Goal: Task Accomplishment & Management: Complete application form

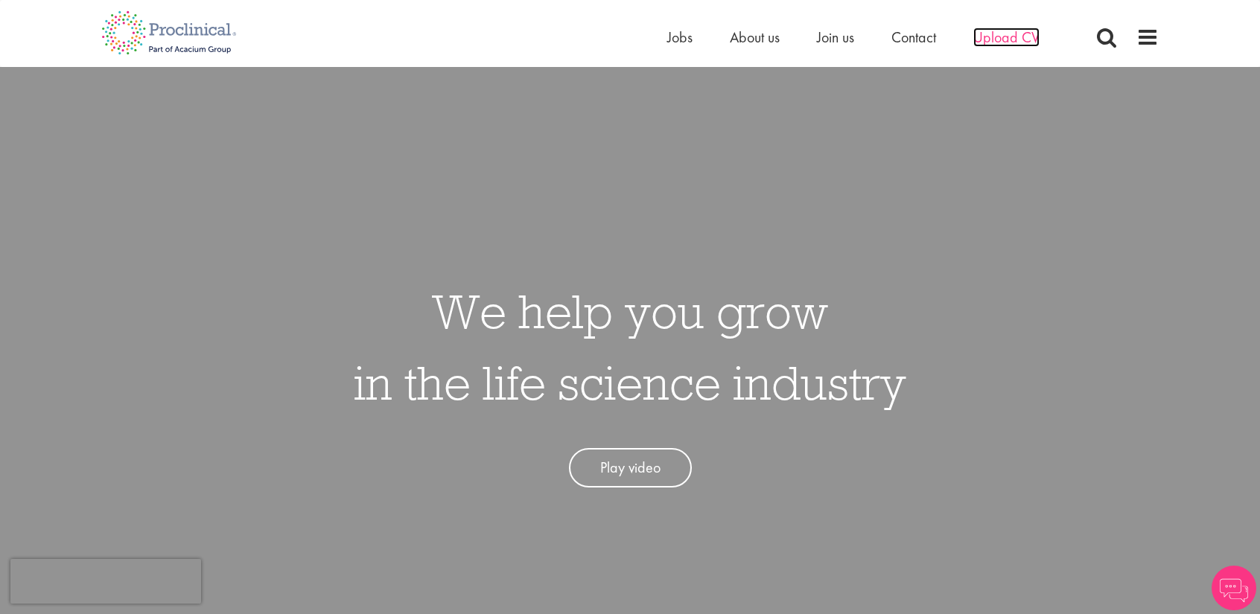
click at [1002, 41] on span "Upload CV" at bounding box center [1006, 37] width 66 height 19
click at [675, 35] on span "Jobs" at bounding box center [679, 37] width 25 height 19
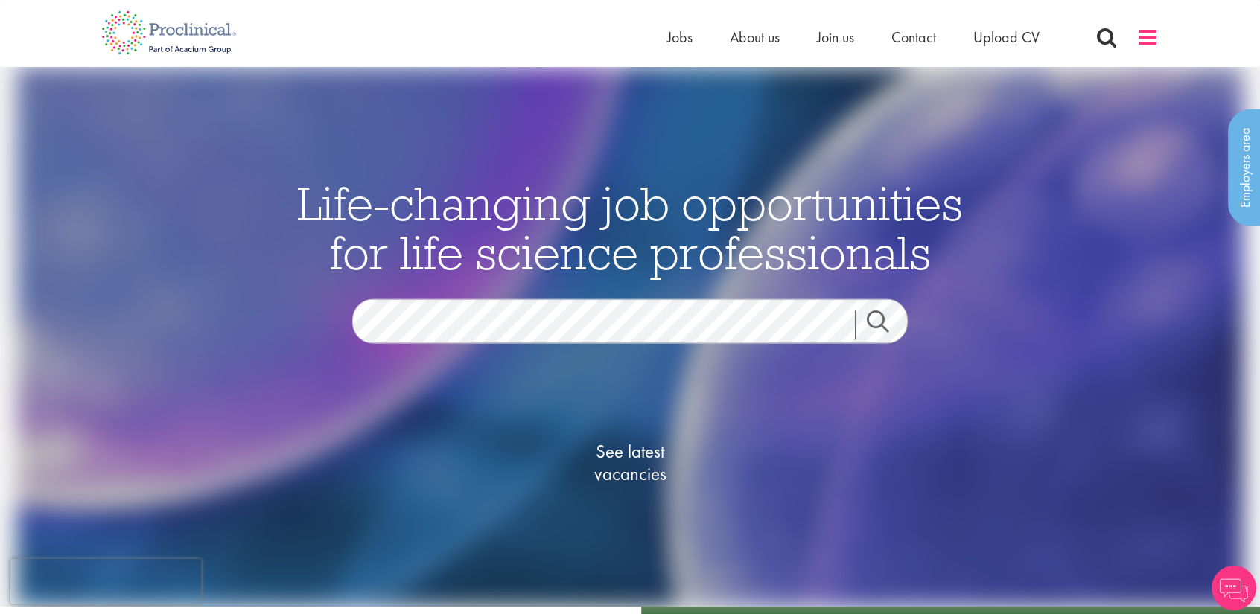
click at [1157, 34] on span at bounding box center [1147, 37] width 22 height 22
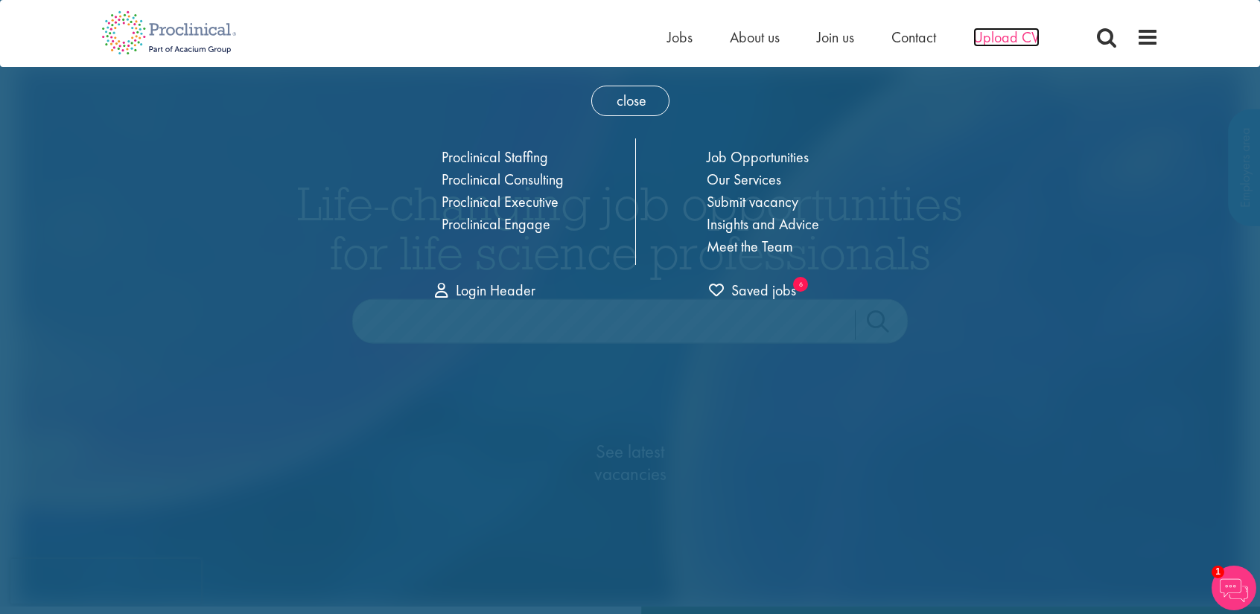
click at [1007, 39] on span "Upload CV" at bounding box center [1006, 37] width 66 height 19
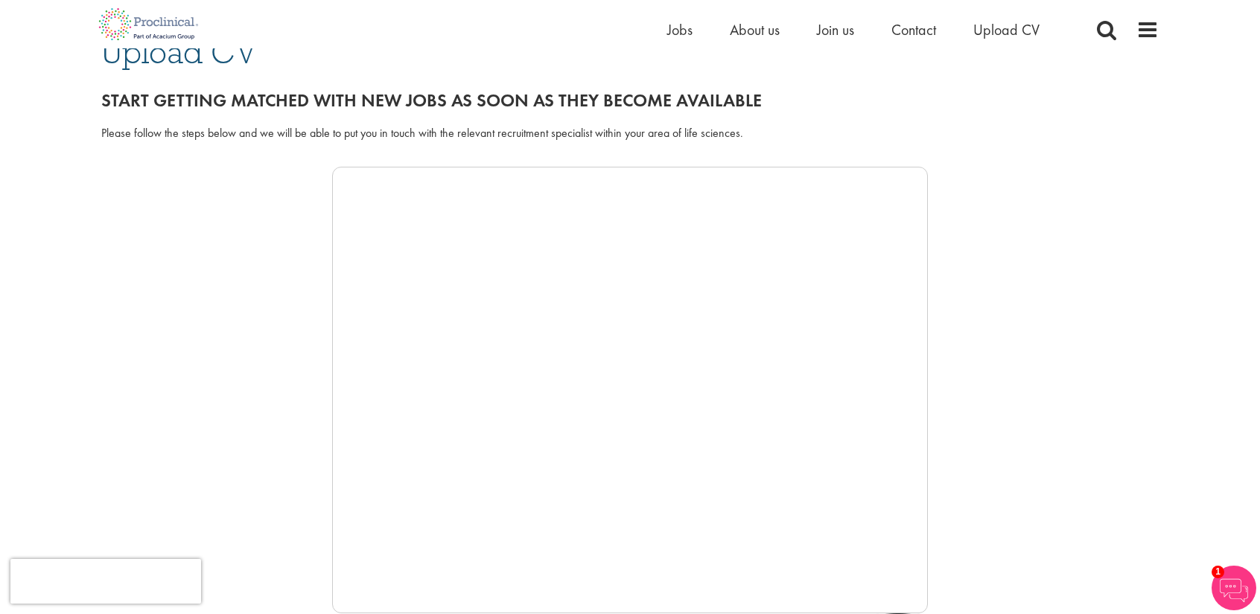
scroll to position [138, 0]
